Goal: Browse casually: Explore the website without a specific task or goal

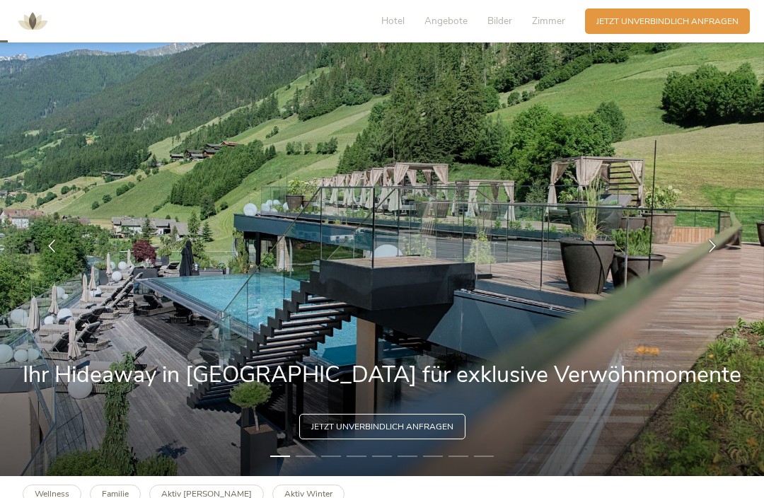
scroll to position [38, 0]
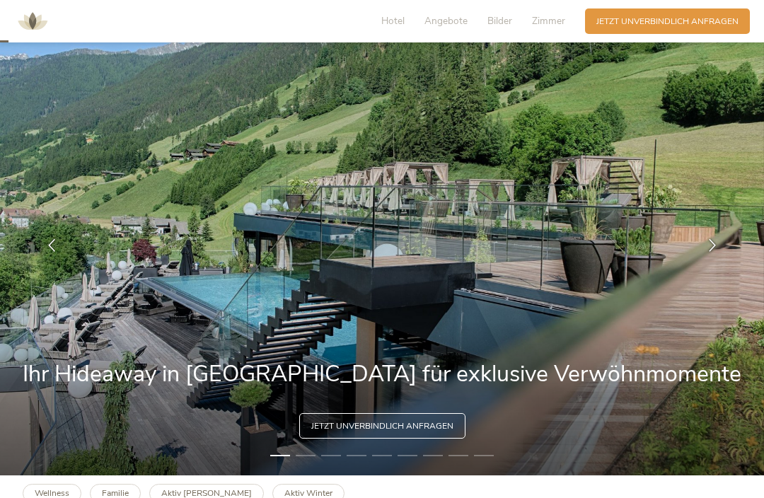
click at [709, 253] on div at bounding box center [712, 245] width 35 height 35
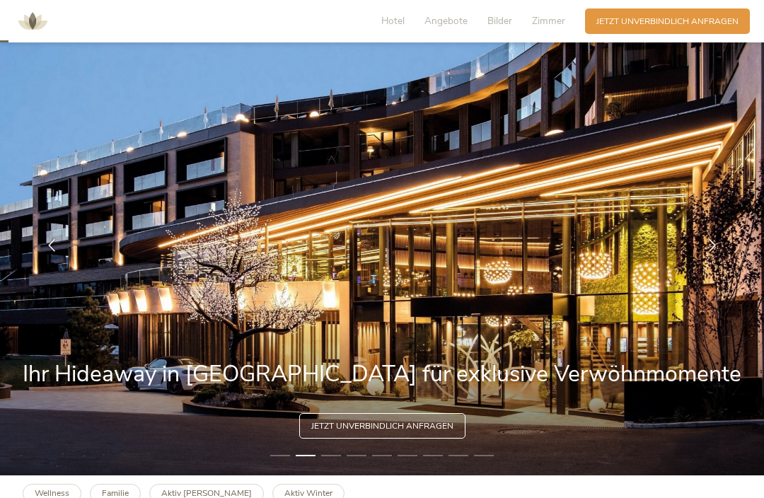
click at [711, 252] on icon at bounding box center [712, 245] width 13 height 13
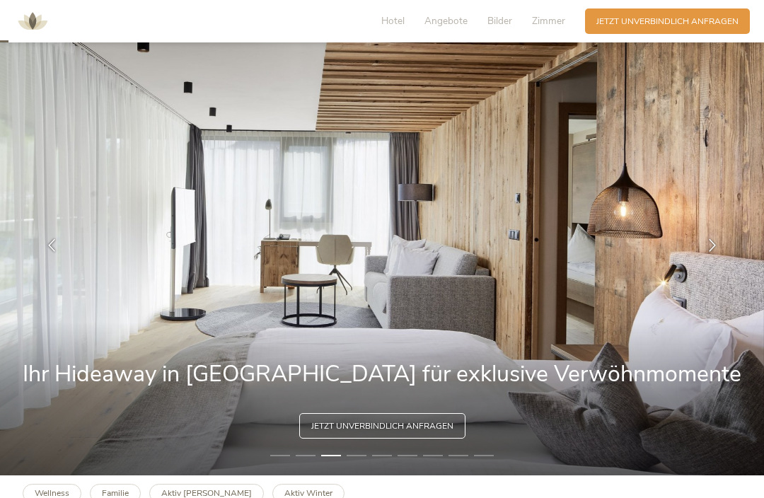
click at [713, 263] on div at bounding box center [712, 245] width 35 height 35
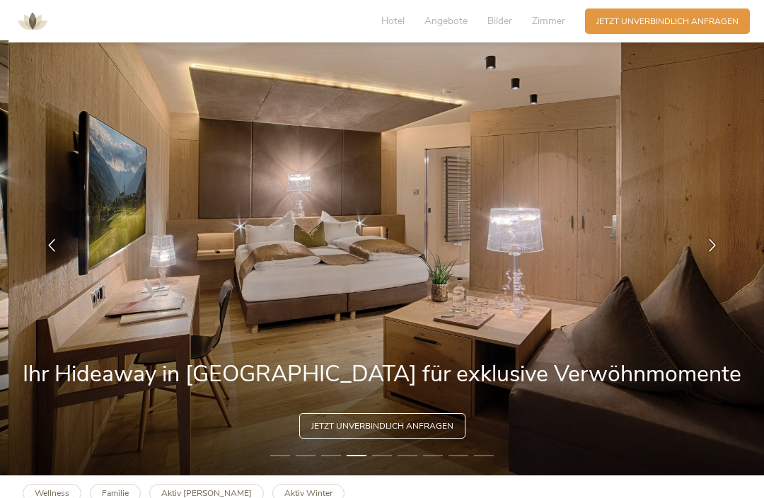
click at [715, 263] on div at bounding box center [712, 245] width 35 height 35
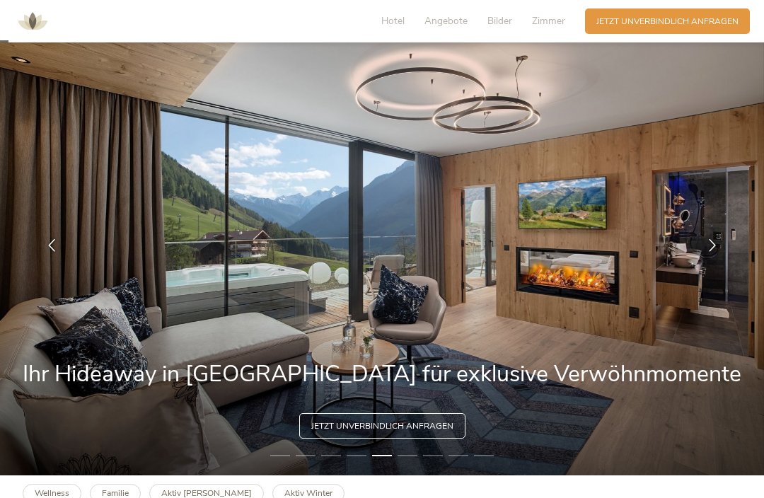
click at [708, 252] on icon at bounding box center [712, 245] width 13 height 13
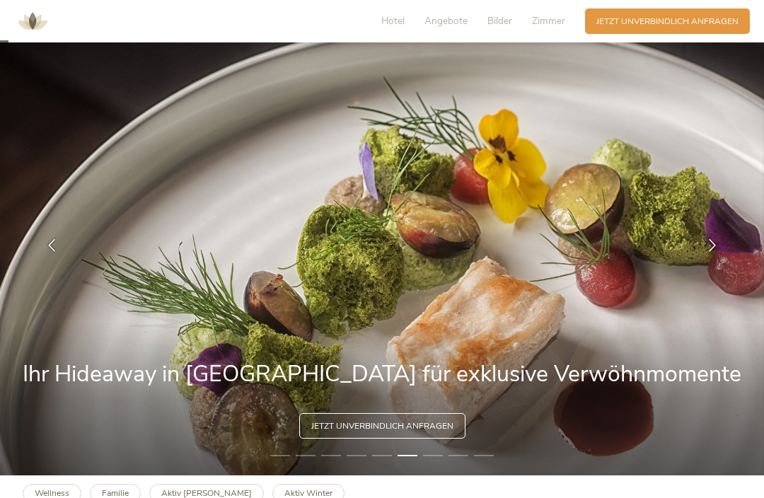
click at [57, 252] on icon at bounding box center [51, 245] width 13 height 13
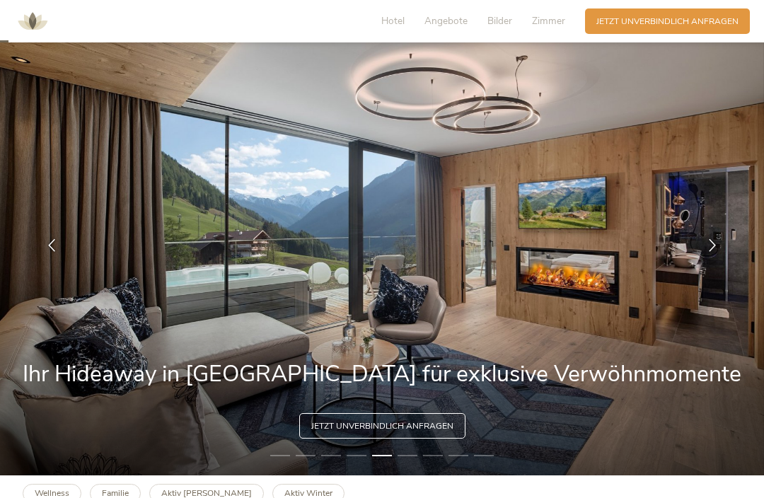
click at [701, 254] on div at bounding box center [712, 245] width 35 height 35
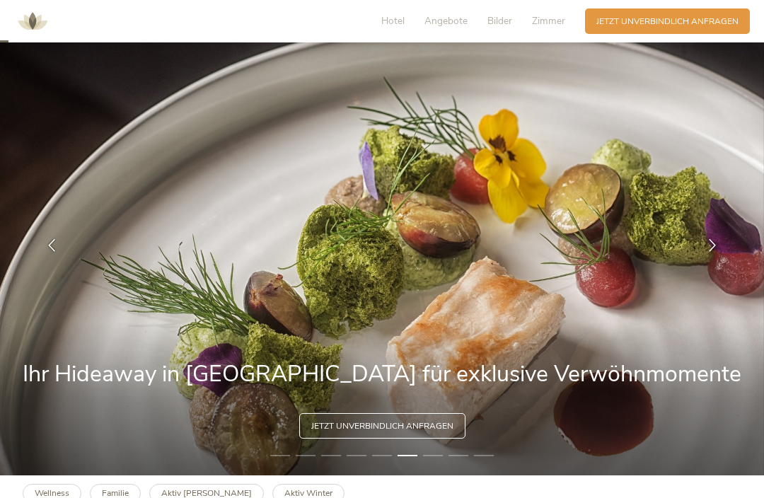
click at [710, 252] on icon at bounding box center [712, 245] width 13 height 13
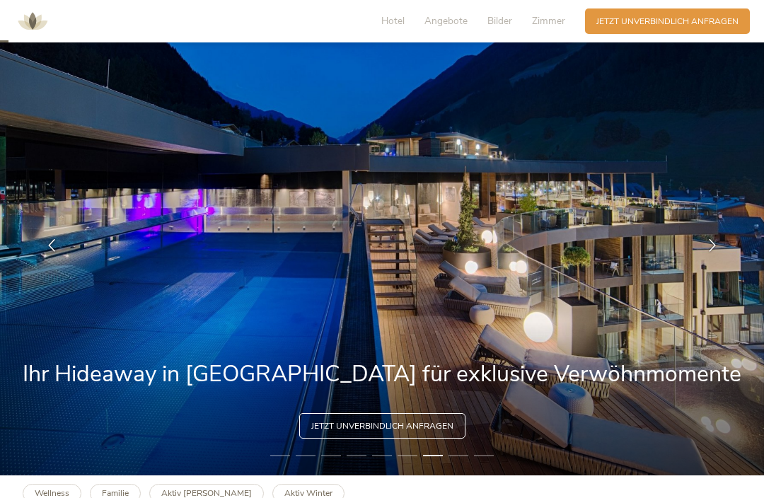
click at [711, 252] on icon at bounding box center [712, 245] width 13 height 13
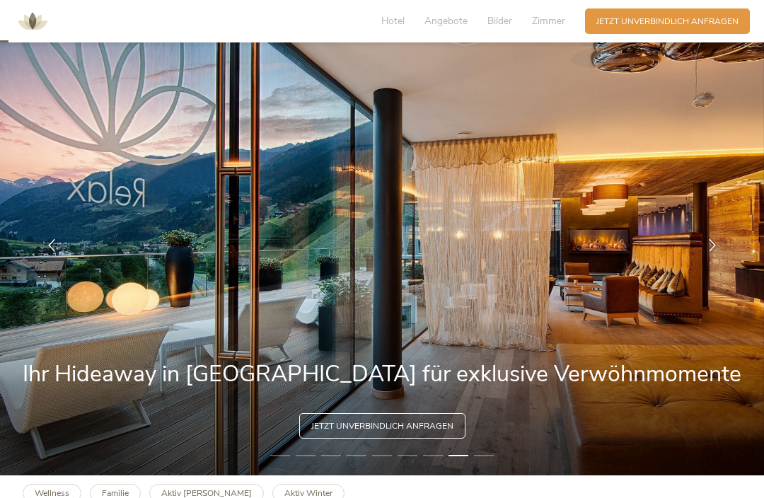
click at [710, 251] on div at bounding box center [712, 245] width 35 height 35
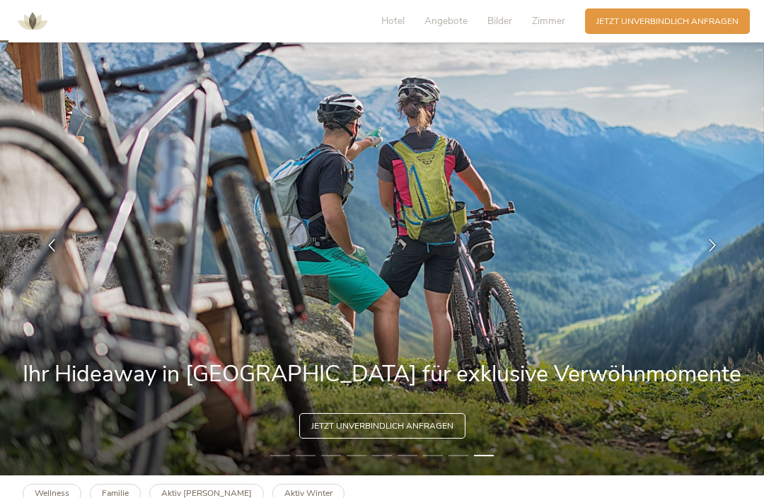
click at [706, 252] on icon at bounding box center [712, 245] width 13 height 13
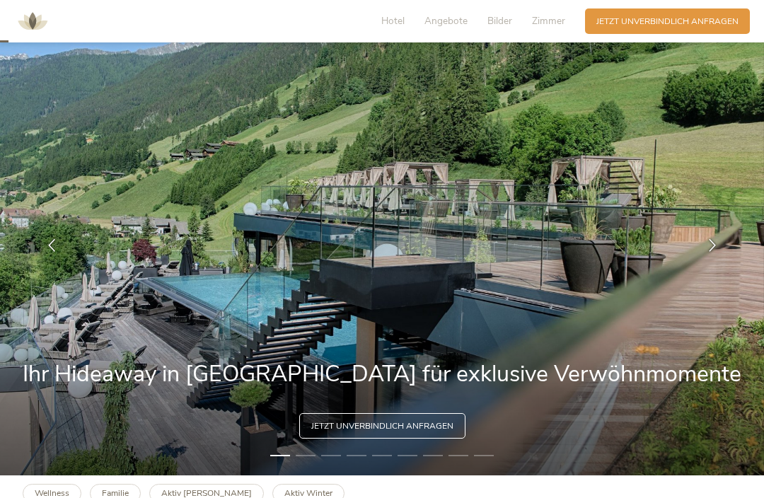
click at [713, 263] on div at bounding box center [712, 245] width 35 height 35
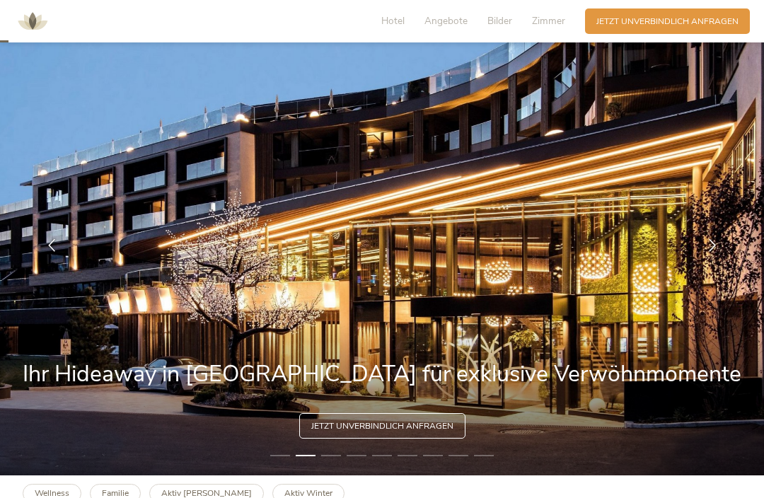
click at [721, 263] on div at bounding box center [712, 245] width 35 height 35
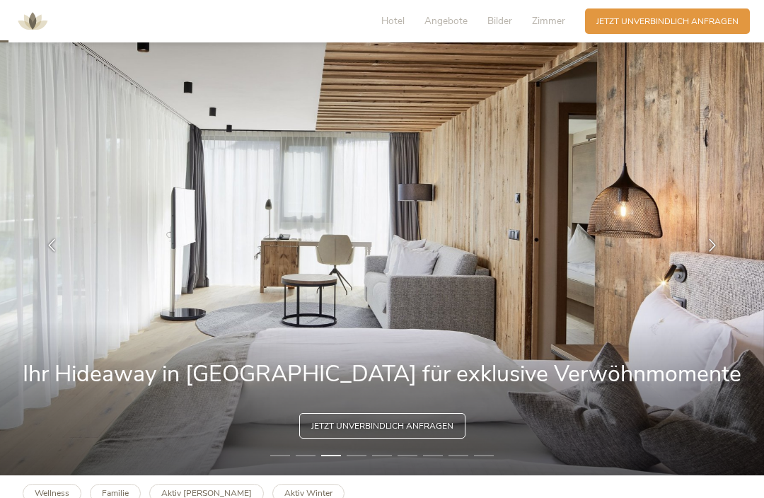
click at [716, 263] on div at bounding box center [712, 245] width 35 height 35
